Goal: Task Accomplishment & Management: Use online tool/utility

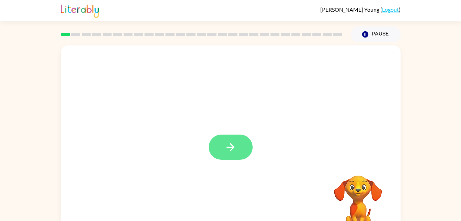
click at [234, 141] on button "button" at bounding box center [231, 146] width 44 height 25
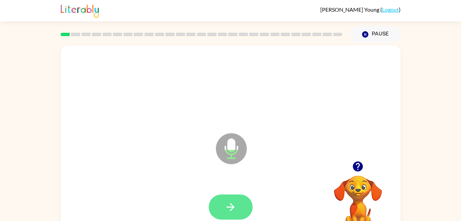
click at [218, 208] on button "button" at bounding box center [231, 206] width 44 height 25
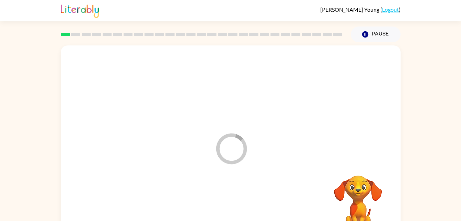
click at [216, 209] on div at bounding box center [231, 207] width 326 height 56
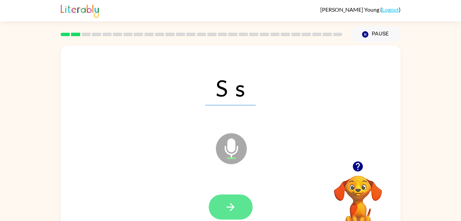
click at [230, 208] on icon "button" at bounding box center [231, 207] width 12 height 12
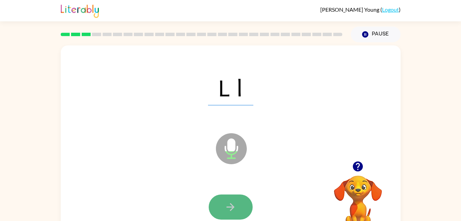
click at [227, 210] on icon "button" at bounding box center [231, 207] width 12 height 12
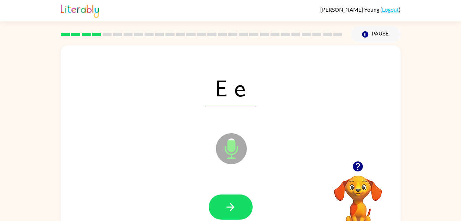
scroll to position [5, 0]
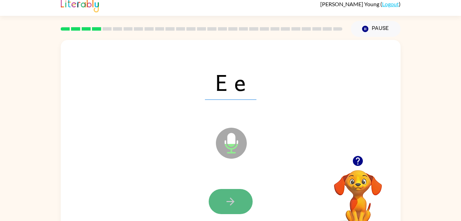
click at [234, 213] on button "button" at bounding box center [231, 201] width 44 height 25
click at [232, 207] on button "button" at bounding box center [231, 201] width 44 height 25
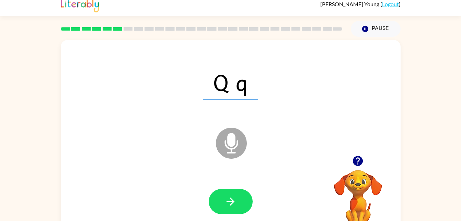
click at [234, 215] on div at bounding box center [231, 201] width 326 height 56
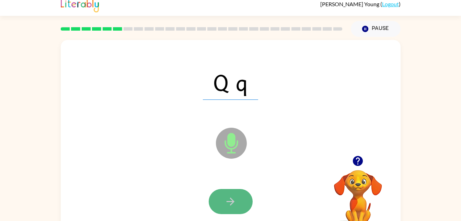
click at [225, 209] on button "button" at bounding box center [231, 201] width 44 height 25
click at [238, 212] on button "button" at bounding box center [231, 201] width 44 height 25
click at [245, 198] on button "button" at bounding box center [231, 201] width 44 height 25
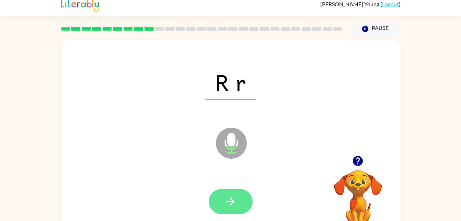
click at [241, 206] on button "button" at bounding box center [231, 201] width 44 height 25
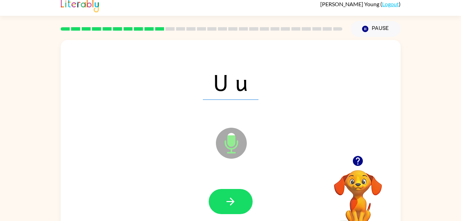
scroll to position [5, 0]
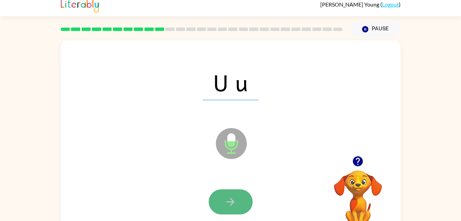
drag, startPoint x: 241, startPoint y: 210, endPoint x: 225, endPoint y: 194, distance: 22.4
click at [225, 194] on button "button" at bounding box center [231, 201] width 44 height 25
click at [236, 212] on button "button" at bounding box center [231, 201] width 44 height 25
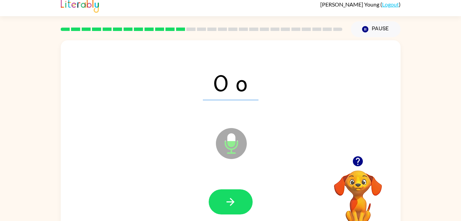
click at [235, 188] on div at bounding box center [231, 202] width 326 height 56
click at [236, 208] on button "button" at bounding box center [231, 201] width 44 height 25
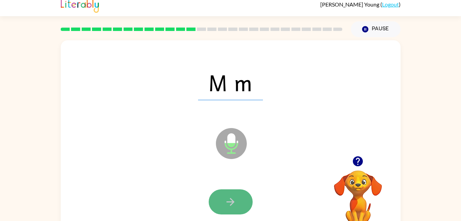
click at [236, 209] on button "button" at bounding box center [231, 201] width 44 height 25
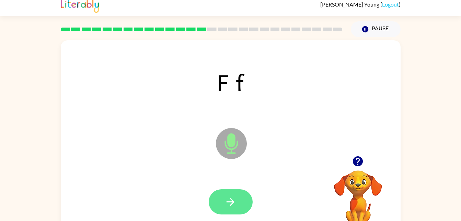
click at [228, 207] on icon "button" at bounding box center [231, 202] width 12 height 12
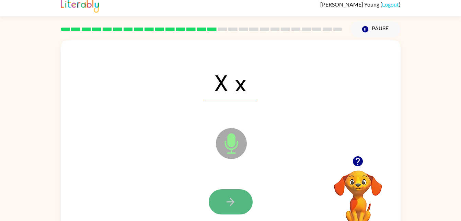
click at [229, 200] on icon "button" at bounding box center [231, 202] width 12 height 12
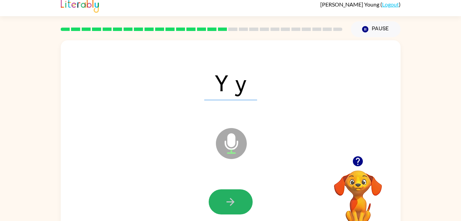
click at [229, 200] on icon "button" at bounding box center [231, 202] width 12 height 12
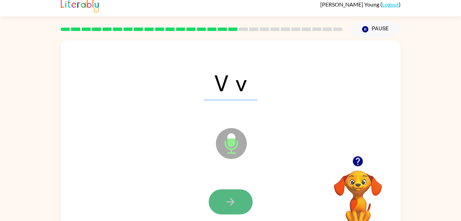
click at [238, 211] on button "button" at bounding box center [231, 201] width 44 height 25
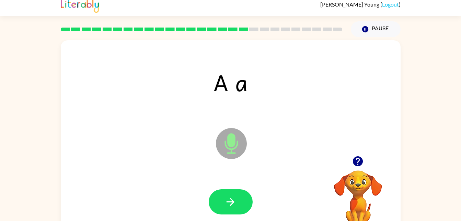
click at [247, 214] on div at bounding box center [231, 201] width 44 height 25
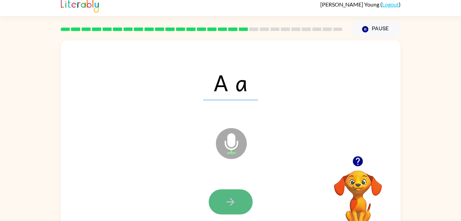
click at [230, 205] on icon "button" at bounding box center [231, 202] width 12 height 12
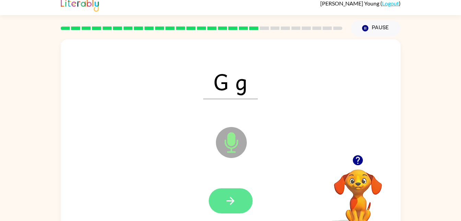
scroll to position [7, 0]
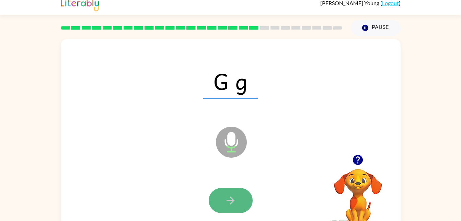
click at [230, 204] on icon "button" at bounding box center [231, 200] width 12 height 12
click at [233, 198] on icon "button" at bounding box center [231, 200] width 12 height 12
click at [236, 199] on icon "button" at bounding box center [231, 200] width 12 height 12
click at [232, 198] on icon "button" at bounding box center [231, 200] width 8 height 8
drag, startPoint x: 231, startPoint y: 199, endPoint x: 224, endPoint y: 202, distance: 7.7
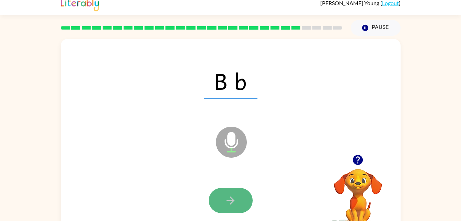
click at [224, 202] on button "button" at bounding box center [231, 200] width 44 height 25
click at [245, 190] on button "button" at bounding box center [231, 200] width 44 height 25
click at [246, 199] on button "button" at bounding box center [231, 200] width 44 height 25
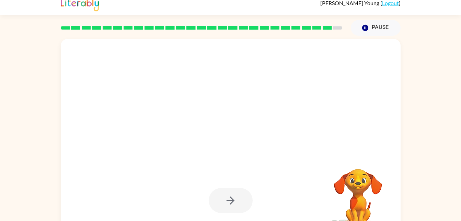
click at [249, 193] on div at bounding box center [231, 200] width 44 height 25
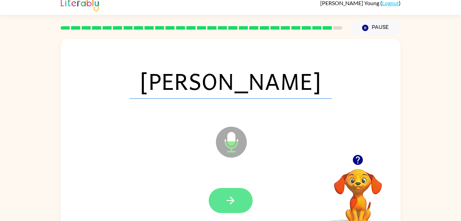
click at [237, 197] on button "button" at bounding box center [231, 200] width 44 height 25
